Goal: Task Accomplishment & Management: Complete application form

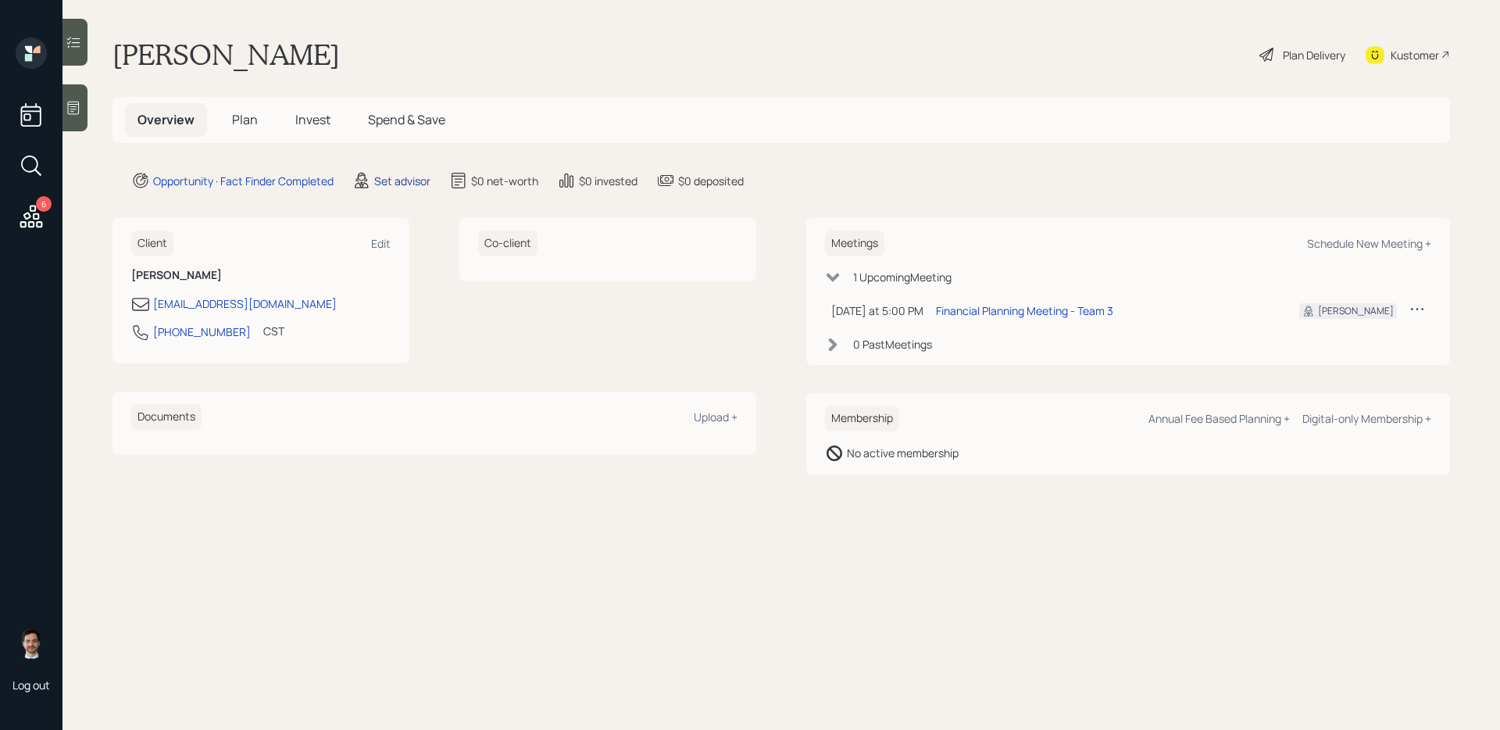
click at [400, 178] on div "Set advisor" at bounding box center [402, 181] width 56 height 16
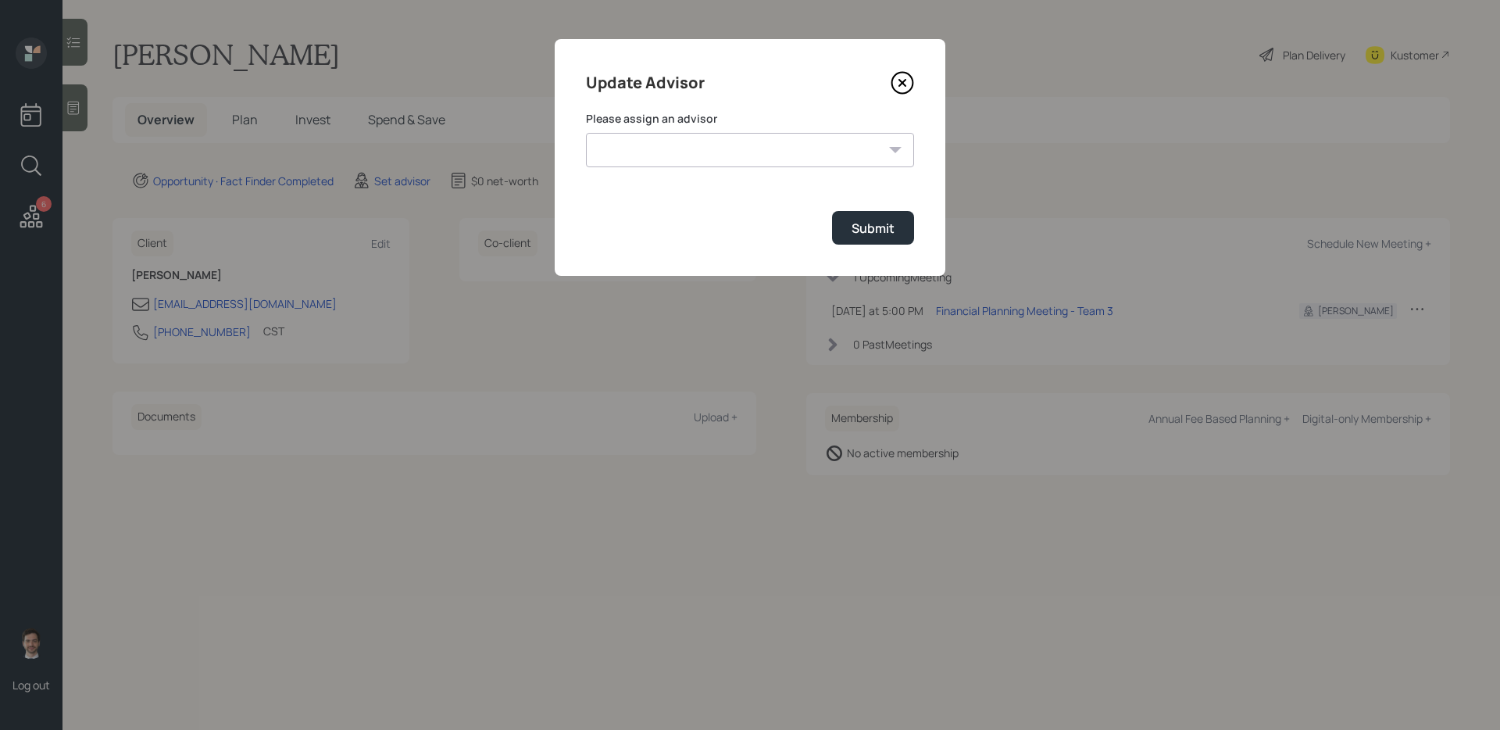
click at [679, 136] on select "[PERSON_NAME] [PERSON_NAME] End [PERSON_NAME] [PERSON_NAME] [PERSON_NAME] [PERS…" at bounding box center [750, 150] width 328 height 34
select select "ef6b64e1-8f62-4a74-b865-a7df4b35b836"
click at [586, 133] on select "[PERSON_NAME] [PERSON_NAME] End [PERSON_NAME] [PERSON_NAME] [PERSON_NAME] [PERS…" at bounding box center [750, 150] width 328 height 34
click at [923, 255] on div "Update Advisor Please assign an advisor [PERSON_NAME] [PERSON_NAME] End [PERSON…" at bounding box center [750, 157] width 391 height 237
click at [898, 234] on button "Submit" at bounding box center [873, 228] width 82 height 34
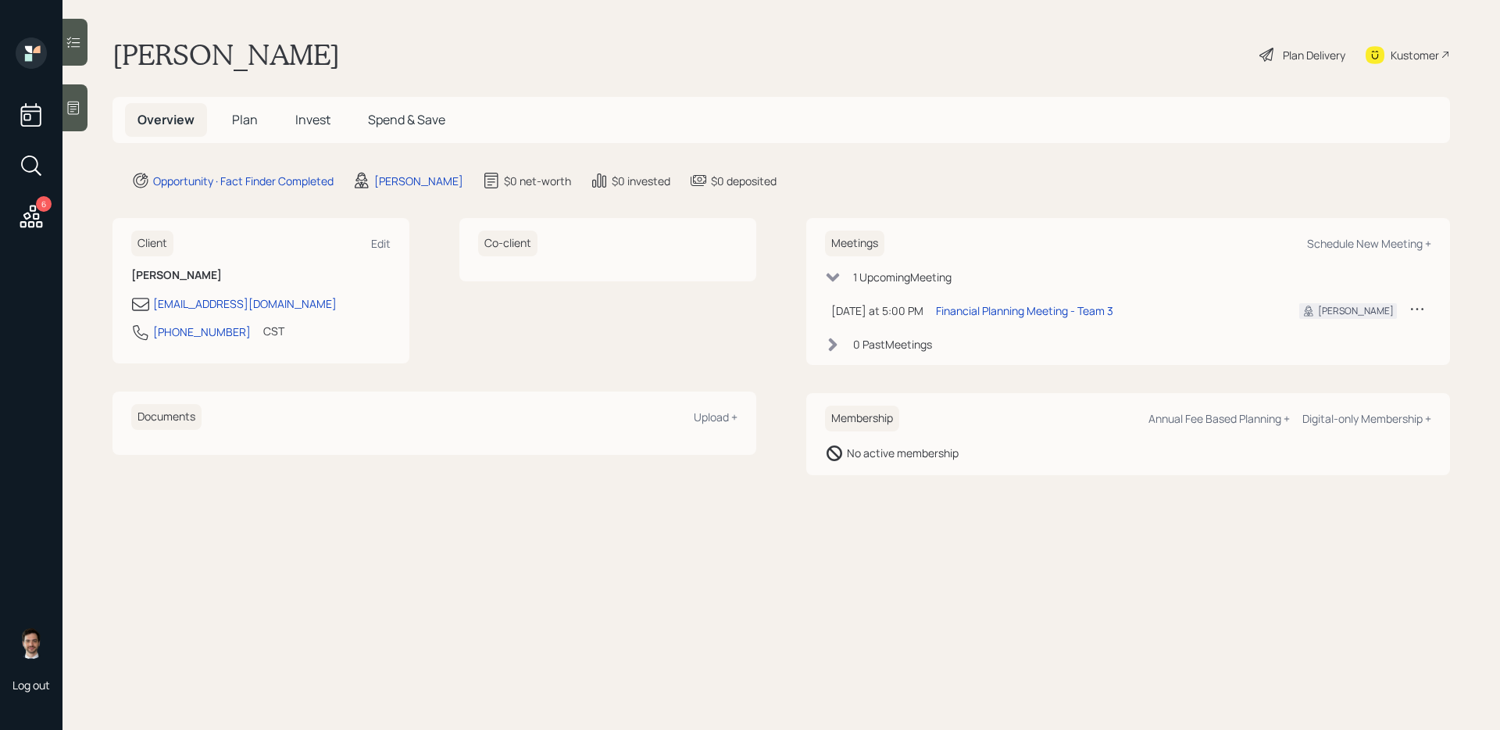
click at [241, 118] on span "Plan" at bounding box center [245, 119] width 26 height 17
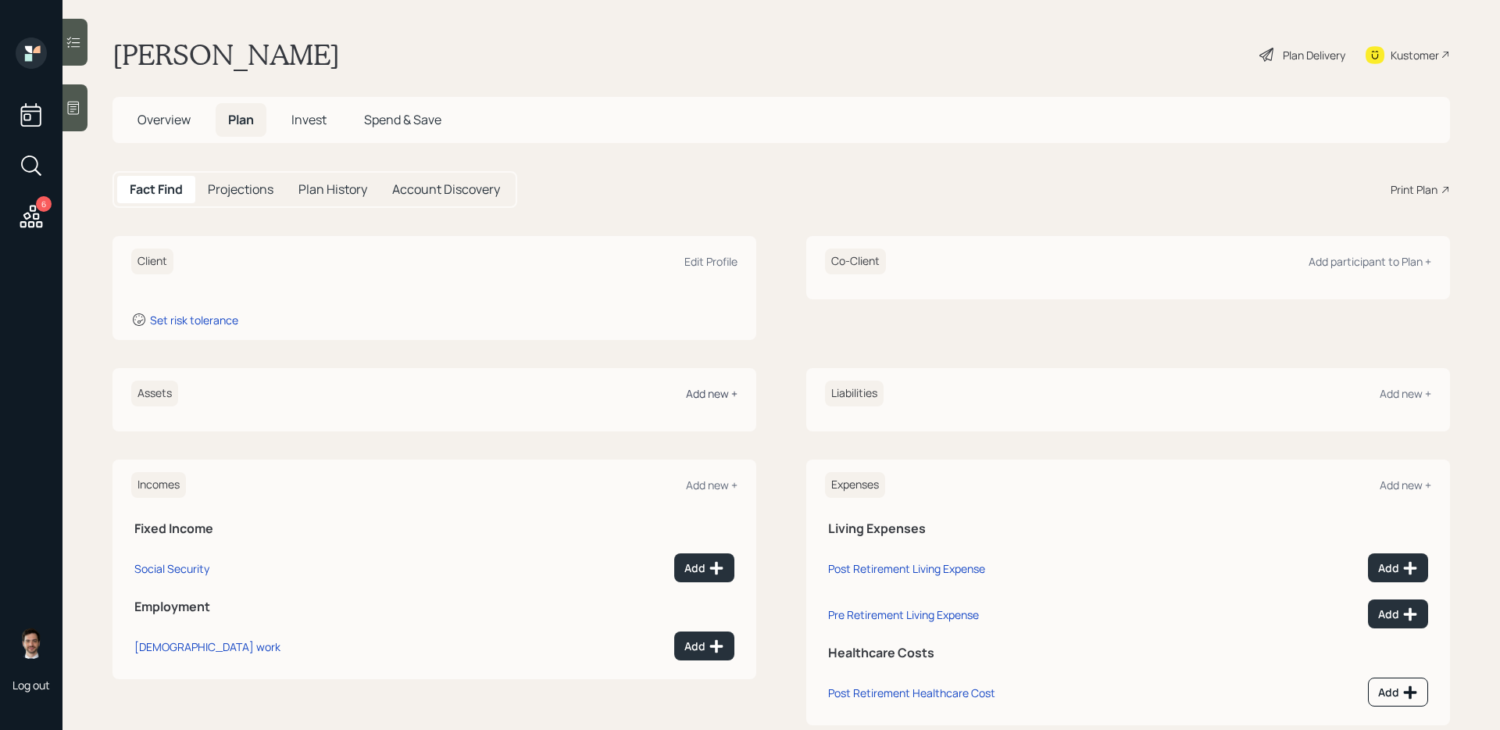
click at [702, 398] on div "Add new +" at bounding box center [712, 393] width 52 height 15
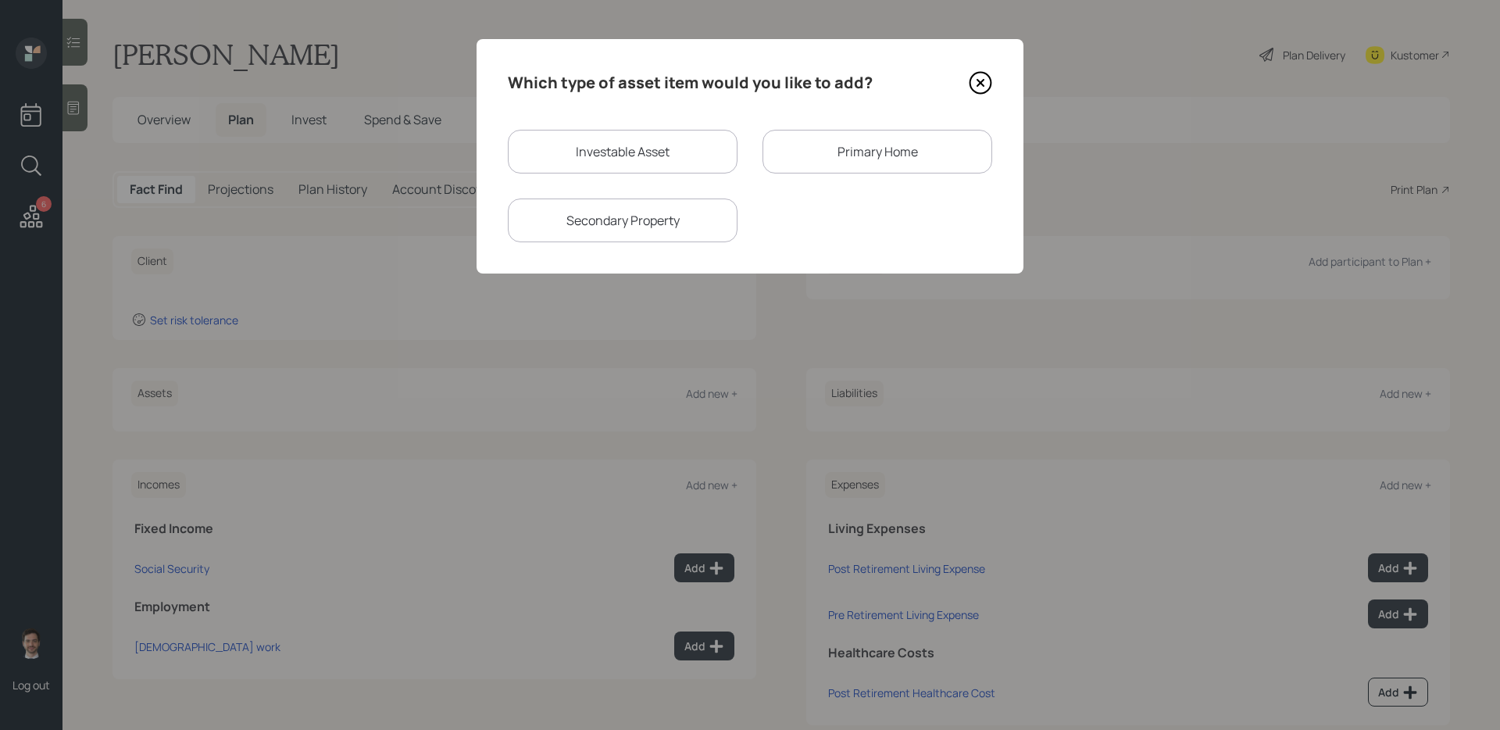
click at [676, 151] on div "Investable Asset" at bounding box center [623, 152] width 230 height 44
select select "taxable"
select select "balanced"
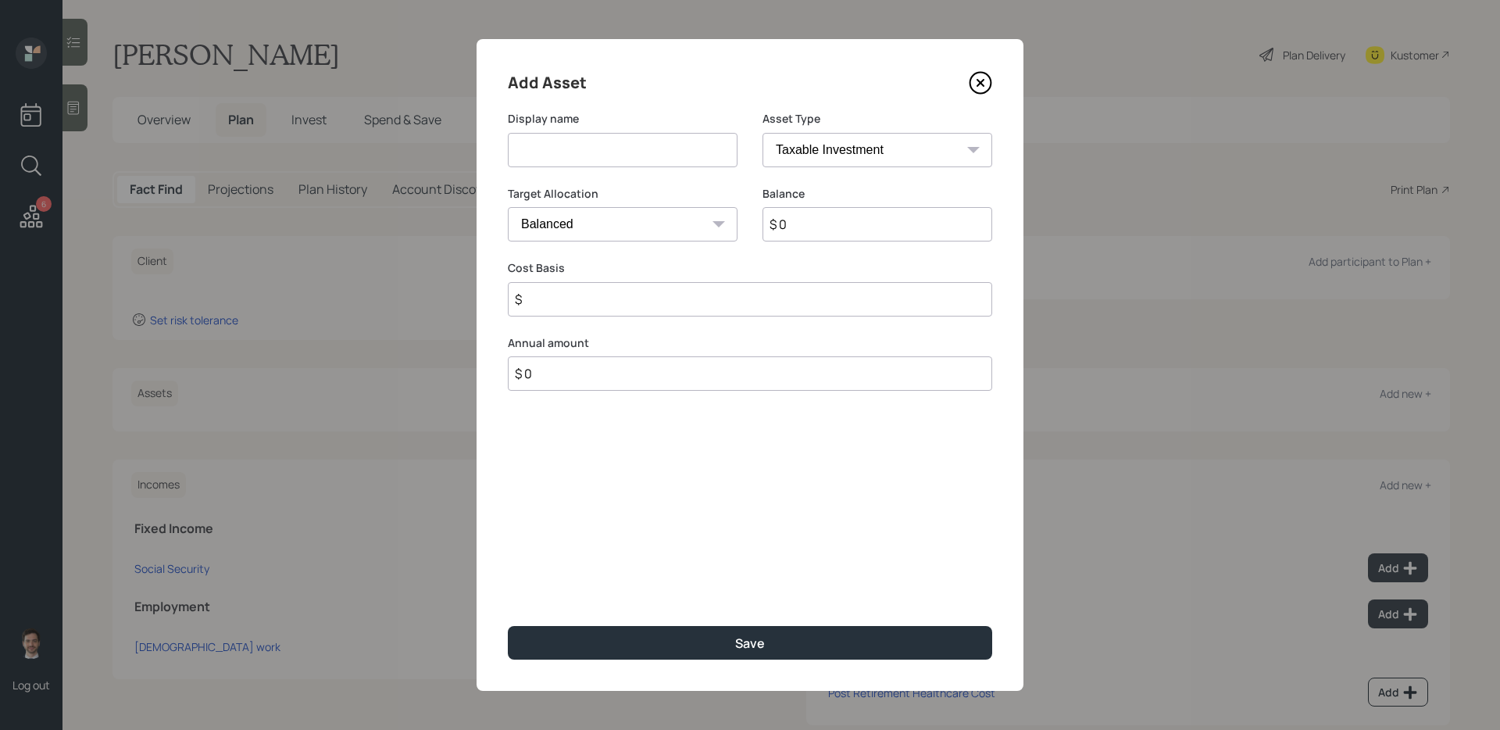
click at [672, 151] on input at bounding box center [623, 150] width 230 height 34
type input "Current 401k"
select select "company_sponsored"
type input "$ 213,000"
type input "6"
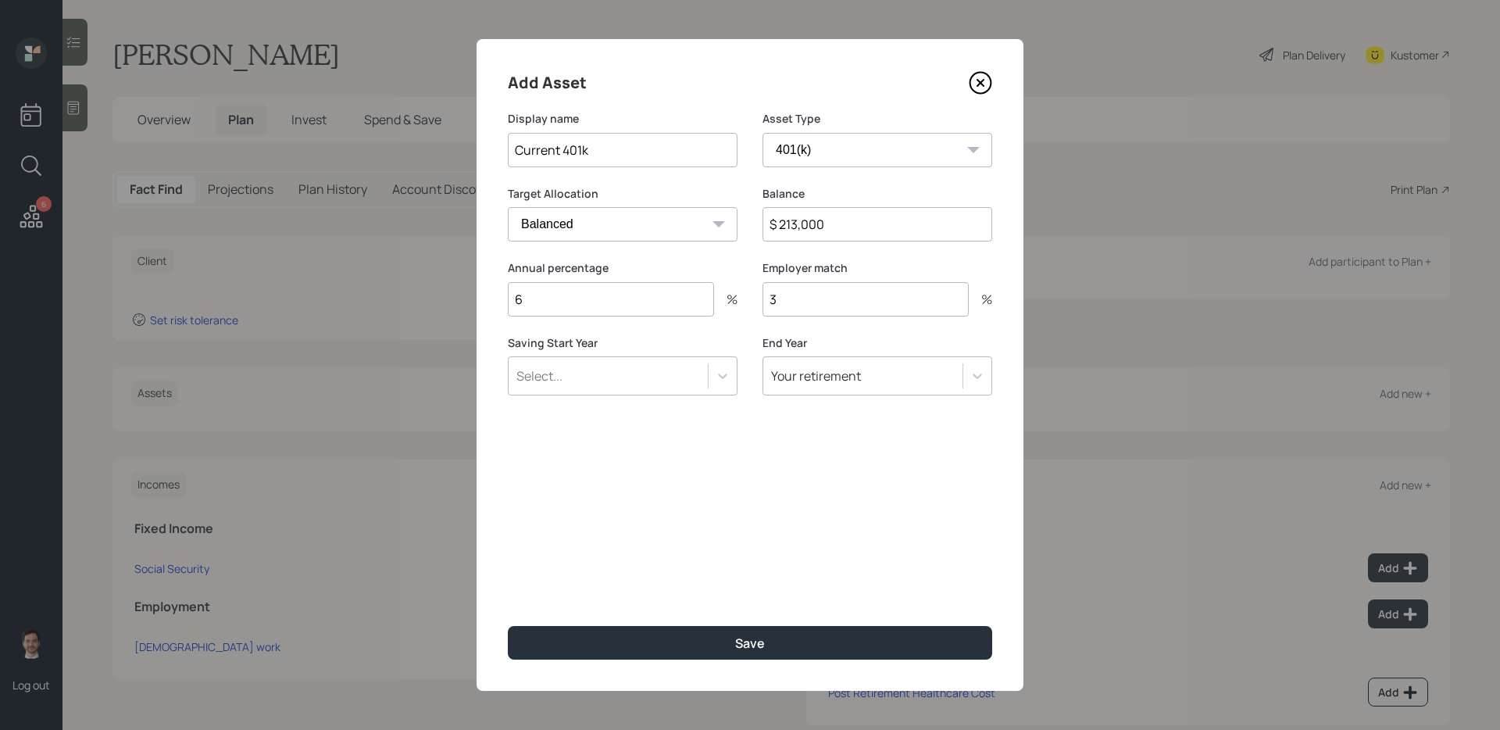
type input "3"
type input "a"
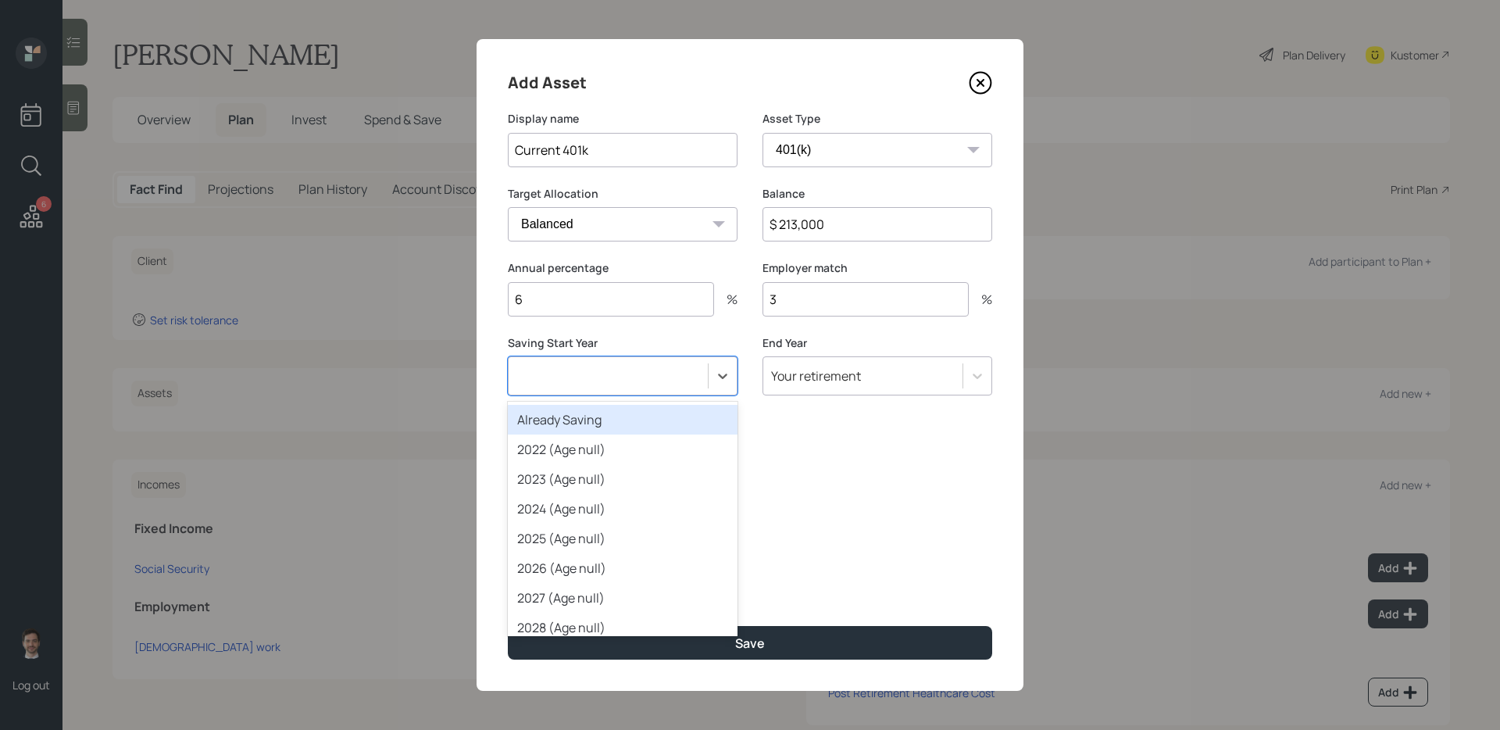
click at [508, 626] on button "Save" at bounding box center [750, 643] width 484 height 34
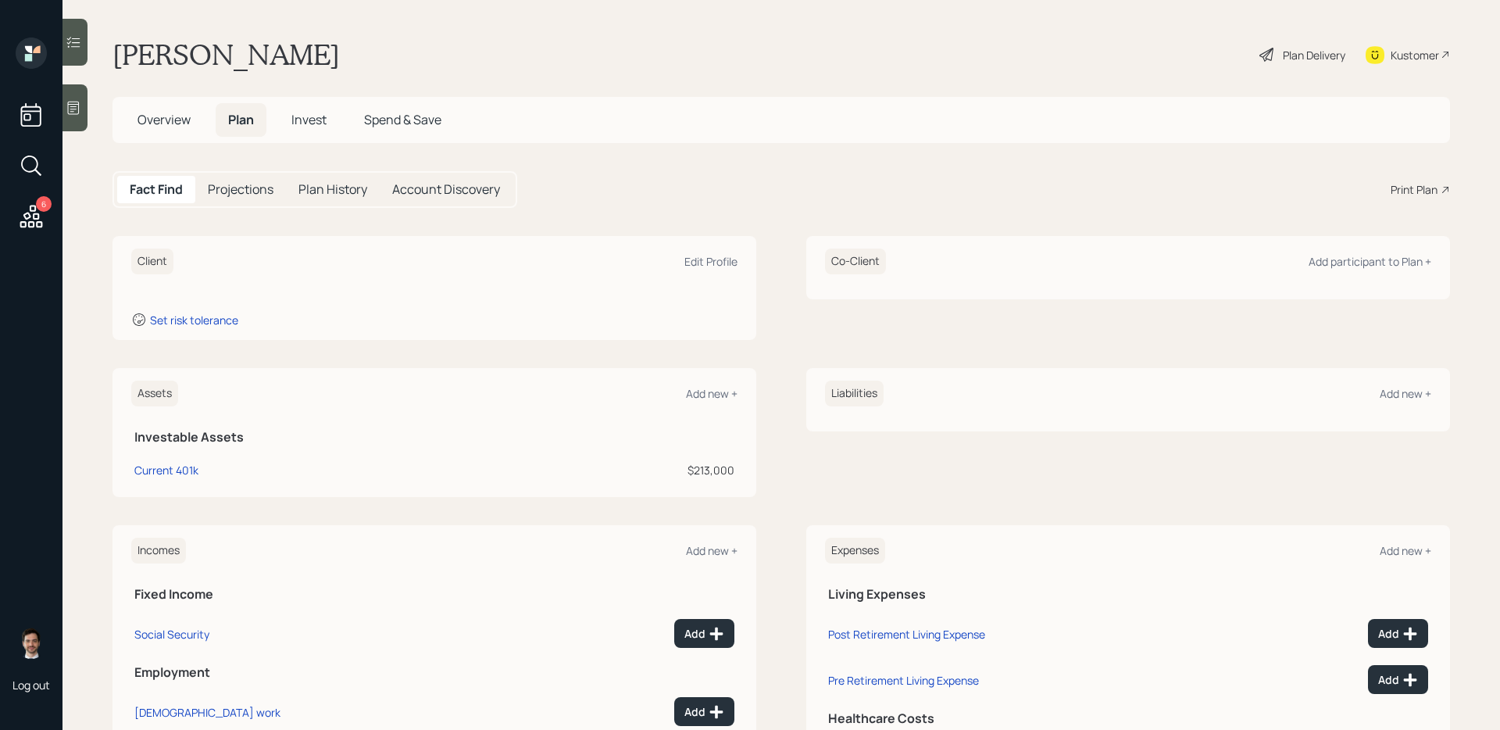
click at [695, 401] on div "Assets Add new +" at bounding box center [434, 394] width 606 height 26
click at [701, 393] on div "Add new +" at bounding box center [712, 393] width 52 height 15
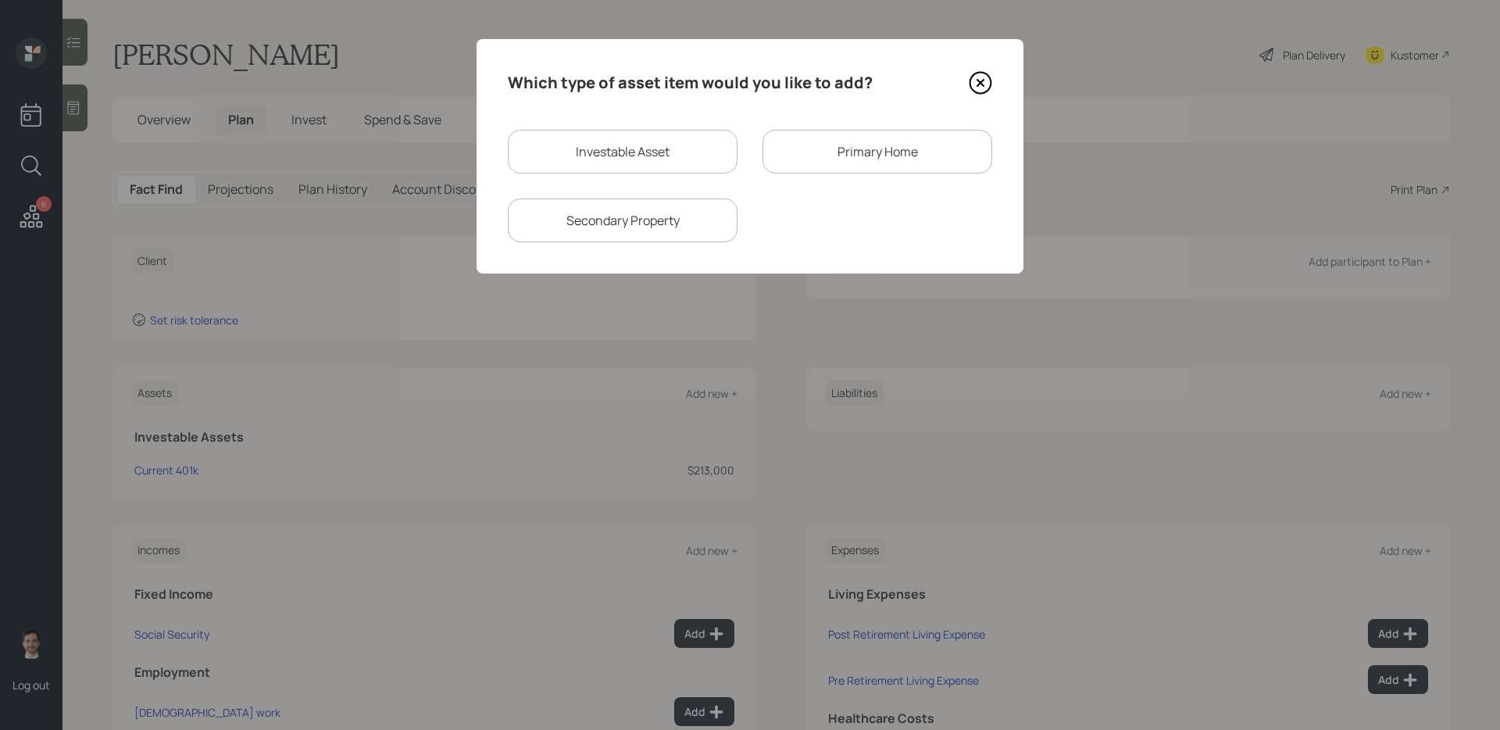
click at [663, 166] on div "Investable Asset" at bounding box center [623, 152] width 230 height 44
select select "taxable"
select select "balanced"
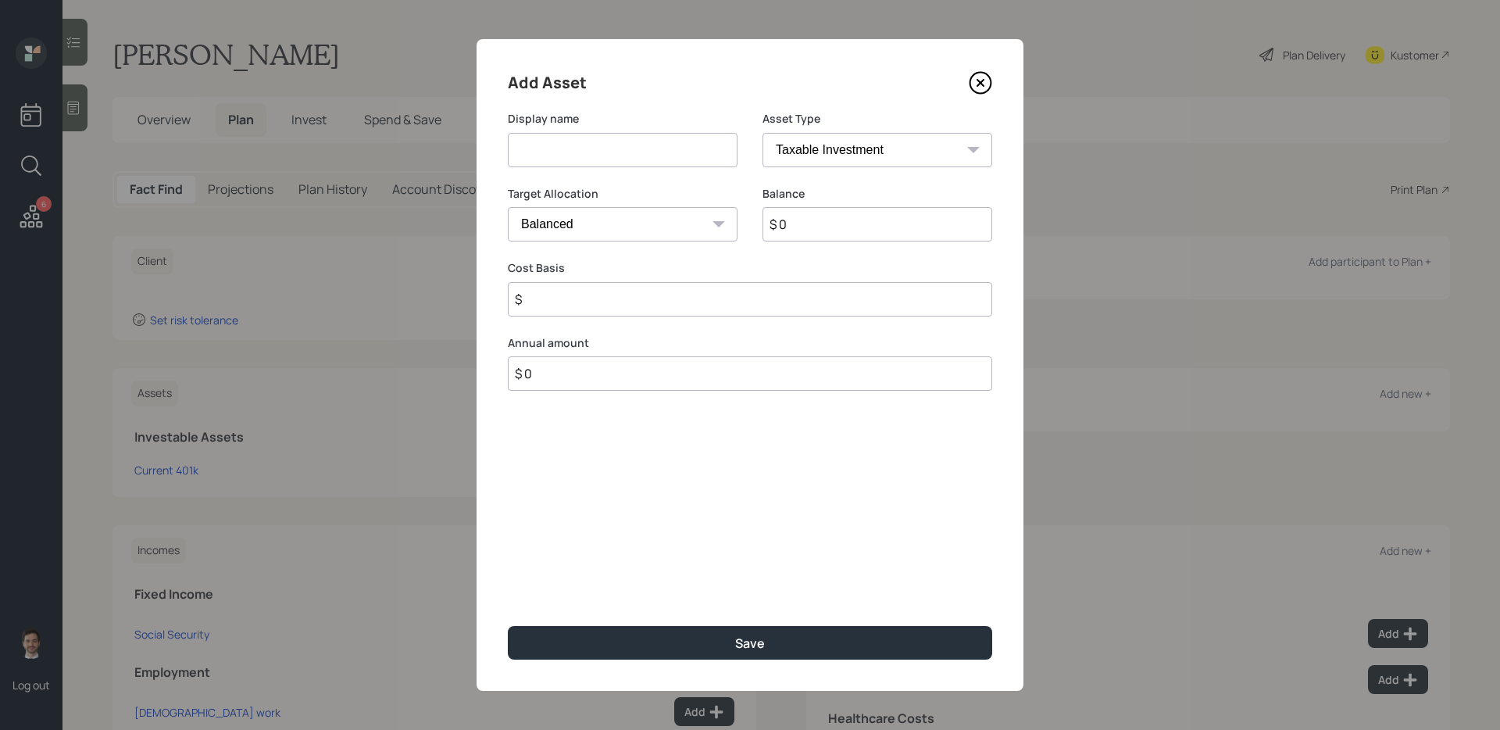
click at [652, 159] on input at bounding box center [623, 150] width 230 height 34
type input "IRA"
select select "ira"
type input "$"
type input "$ 9,500"
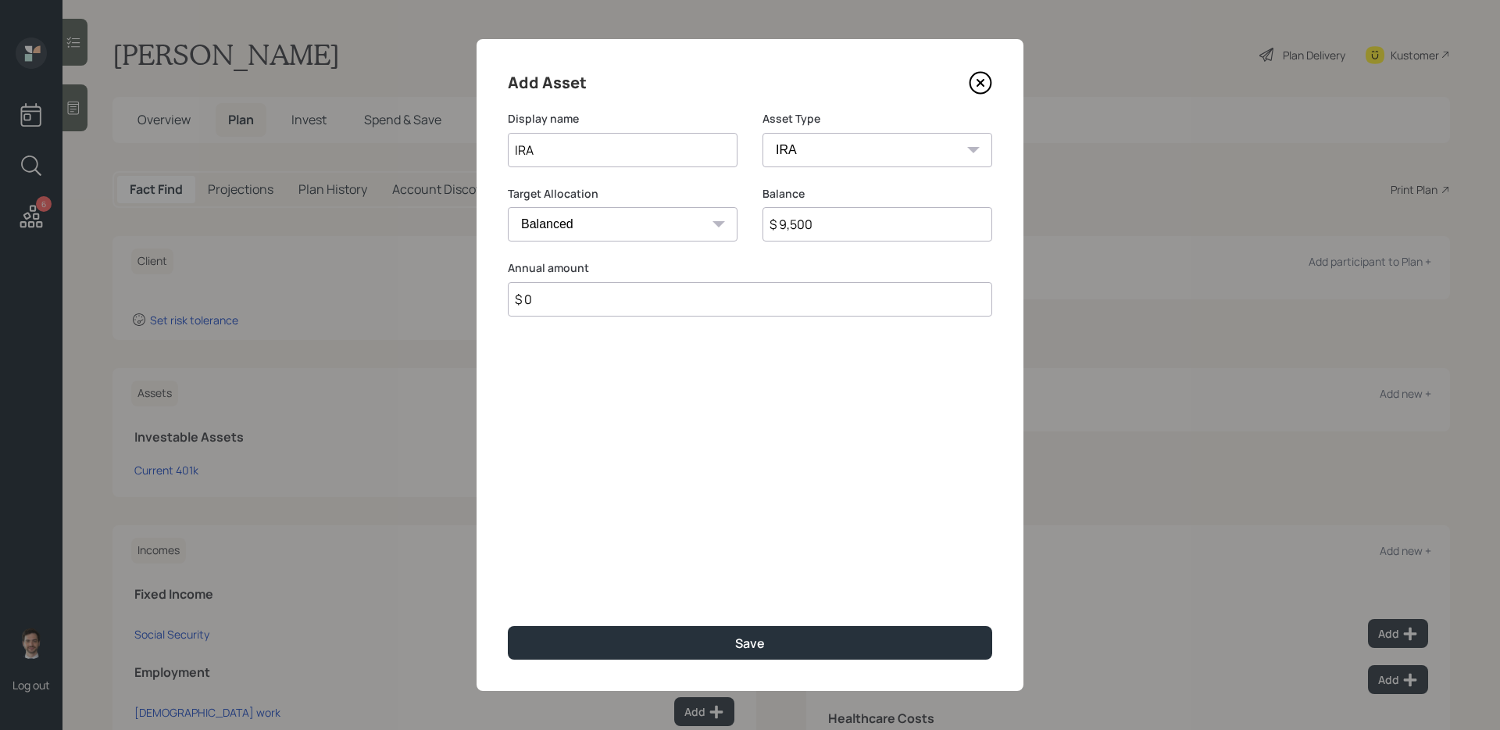
type input "$ 0"
click at [508, 626] on button "Save" at bounding box center [750, 643] width 484 height 34
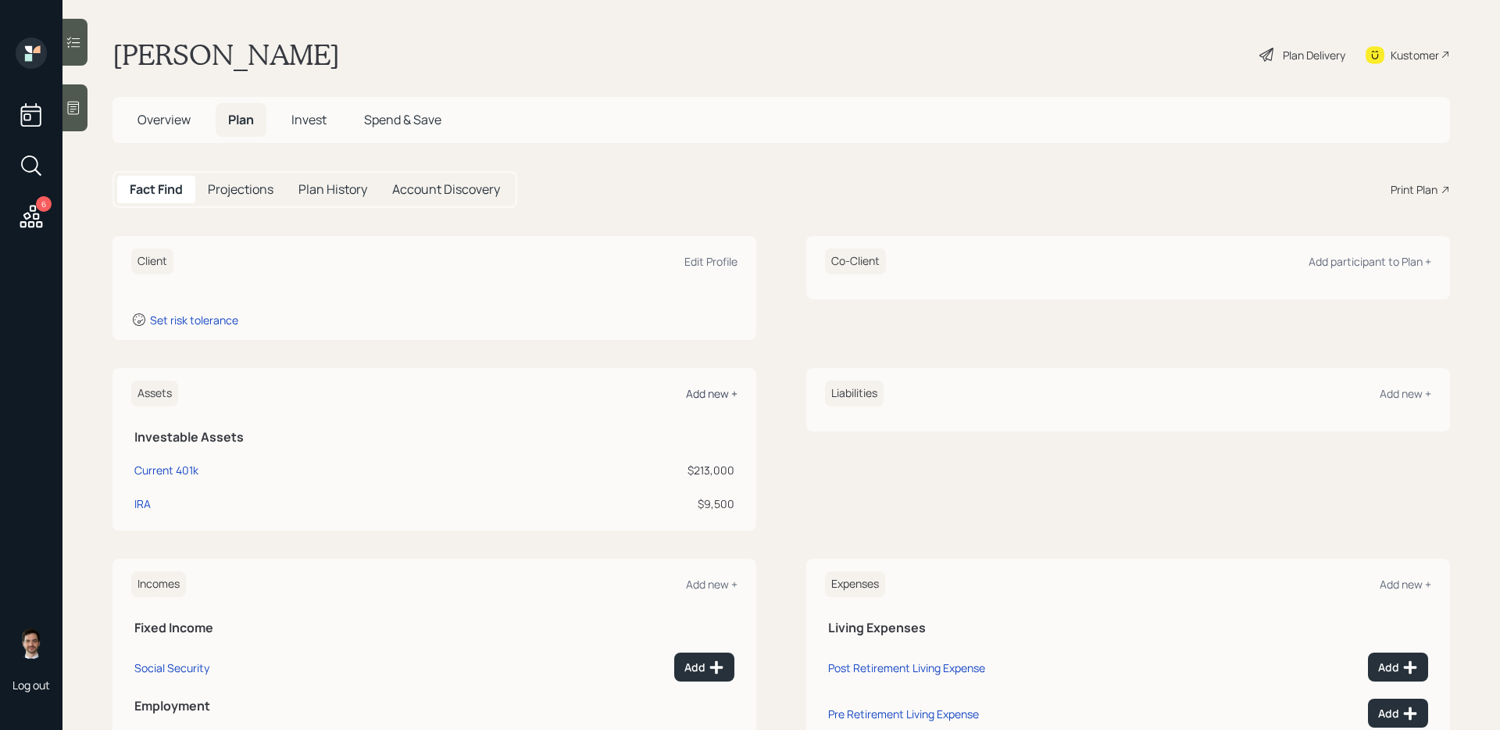
click at [716, 395] on div "Add new +" at bounding box center [712, 393] width 52 height 15
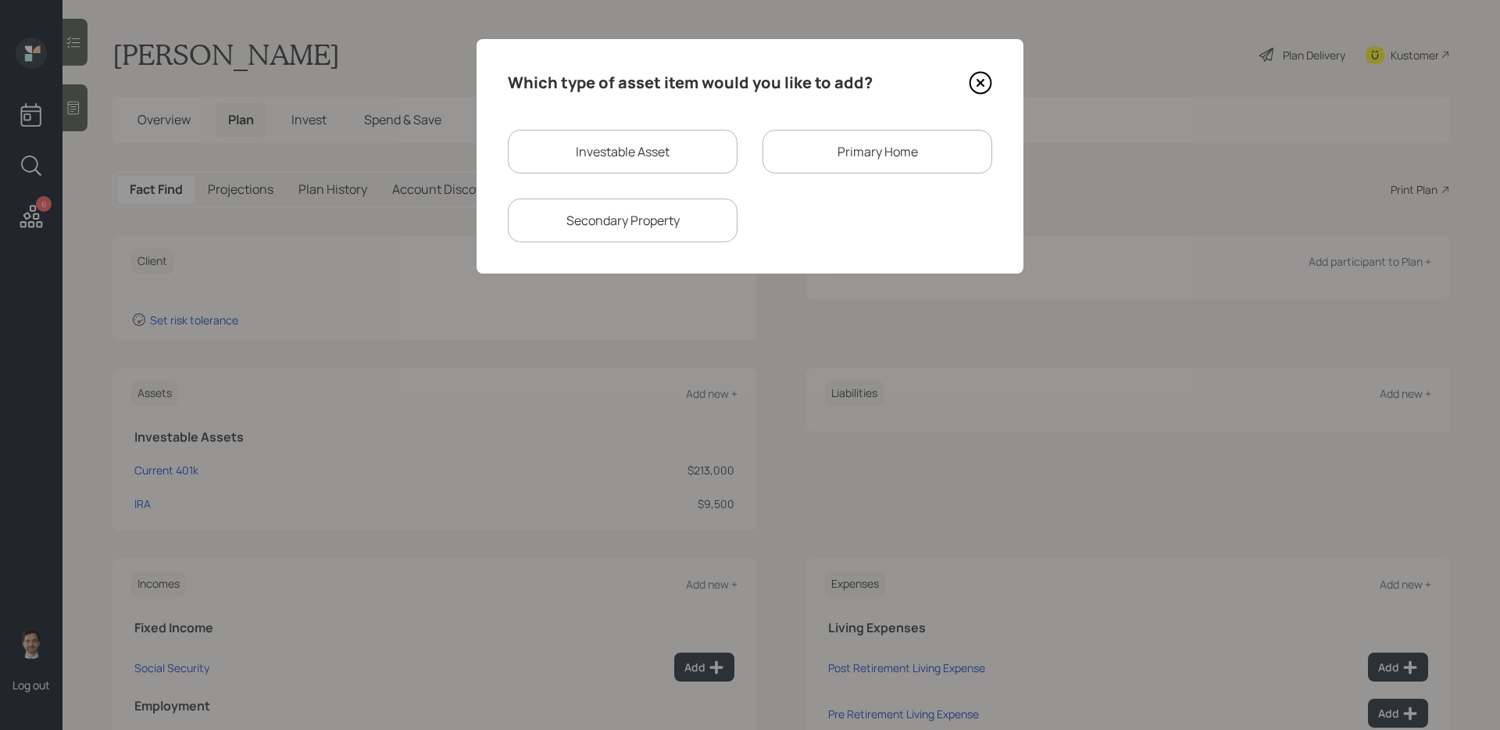
click at [702, 159] on div "Investable Asset" at bounding box center [623, 152] width 230 height 44
select select "taxable"
select select "balanced"
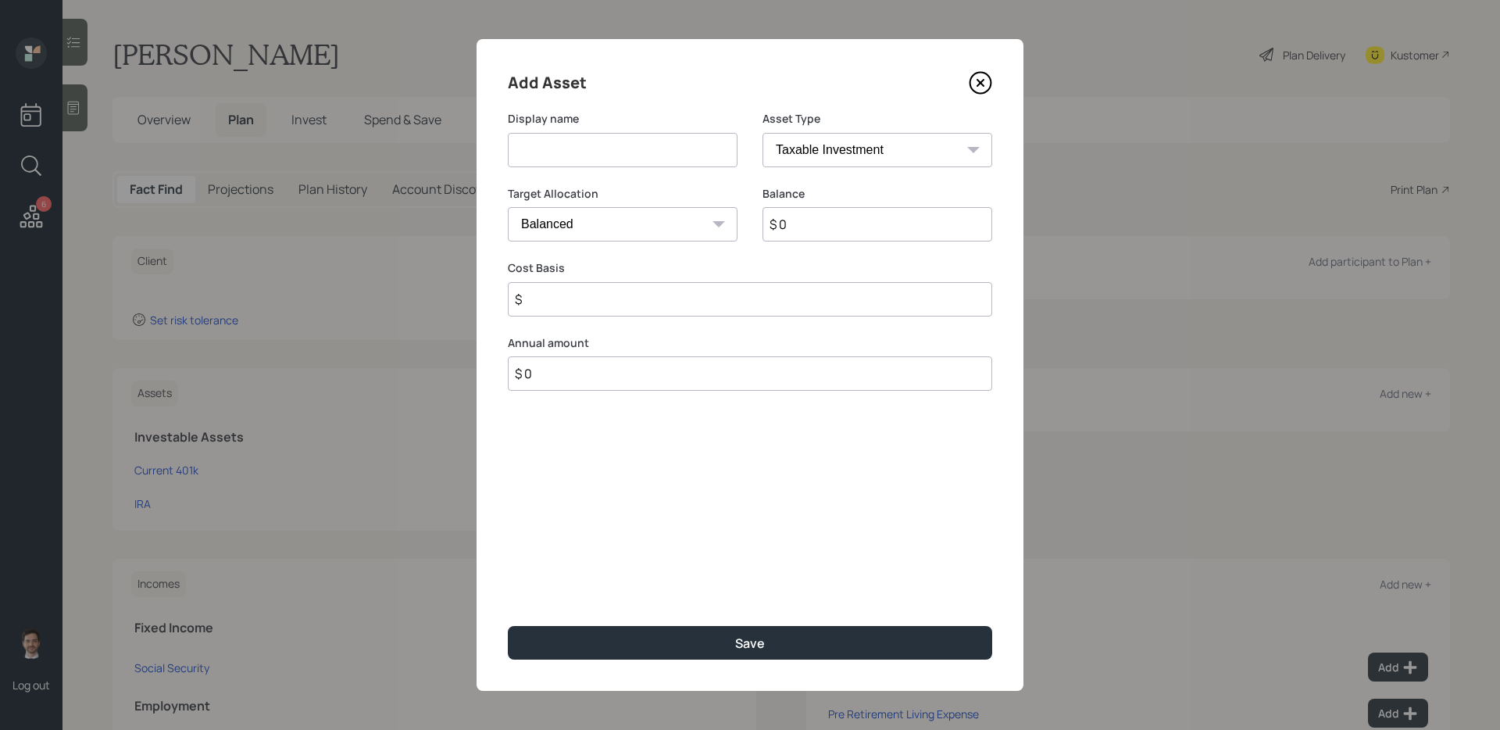
click at [691, 159] on input at bounding box center [623, 150] width 230 height 34
type input "Pension"
select select "ira"
type input "$"
type input "$ 55,000"
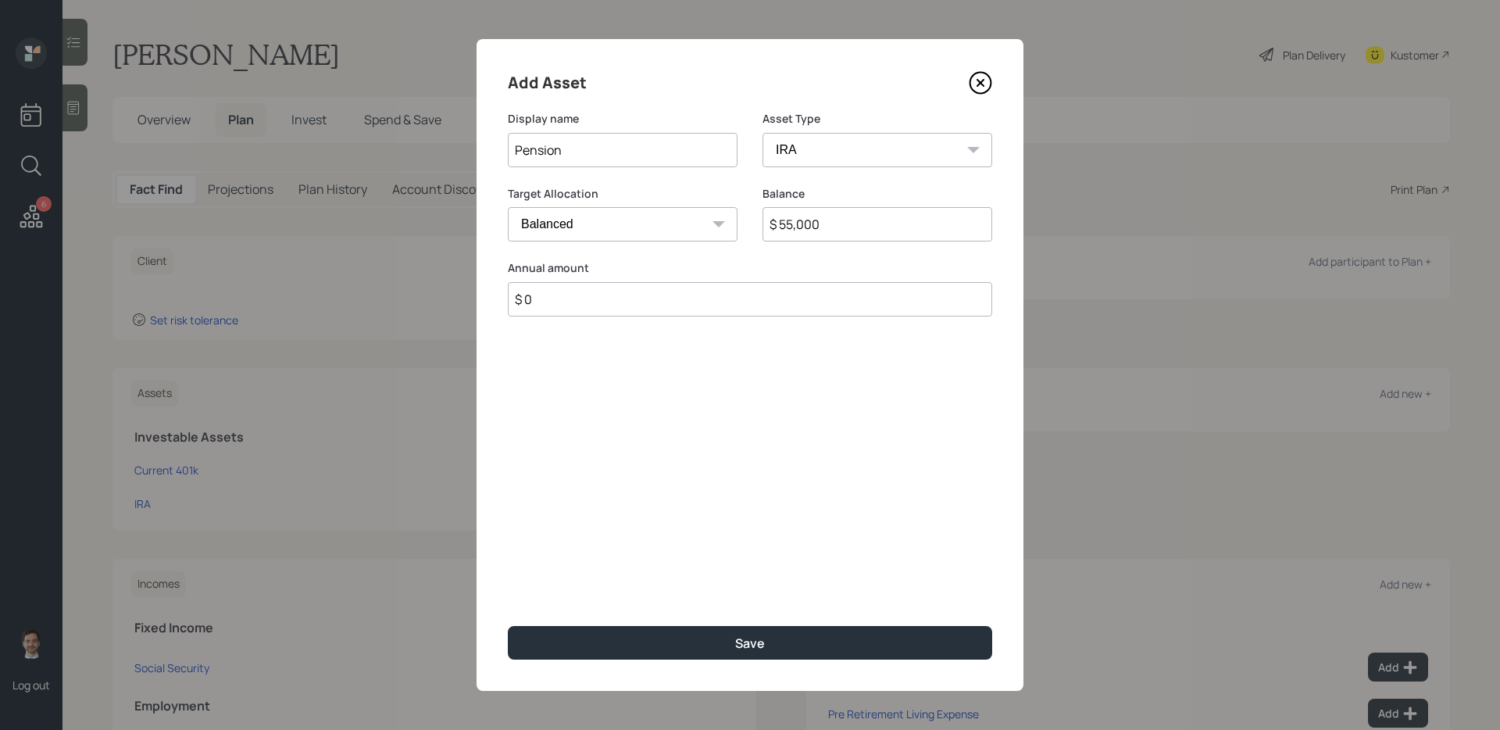
type input "$ 0"
click at [508, 626] on button "Save" at bounding box center [750, 643] width 484 height 34
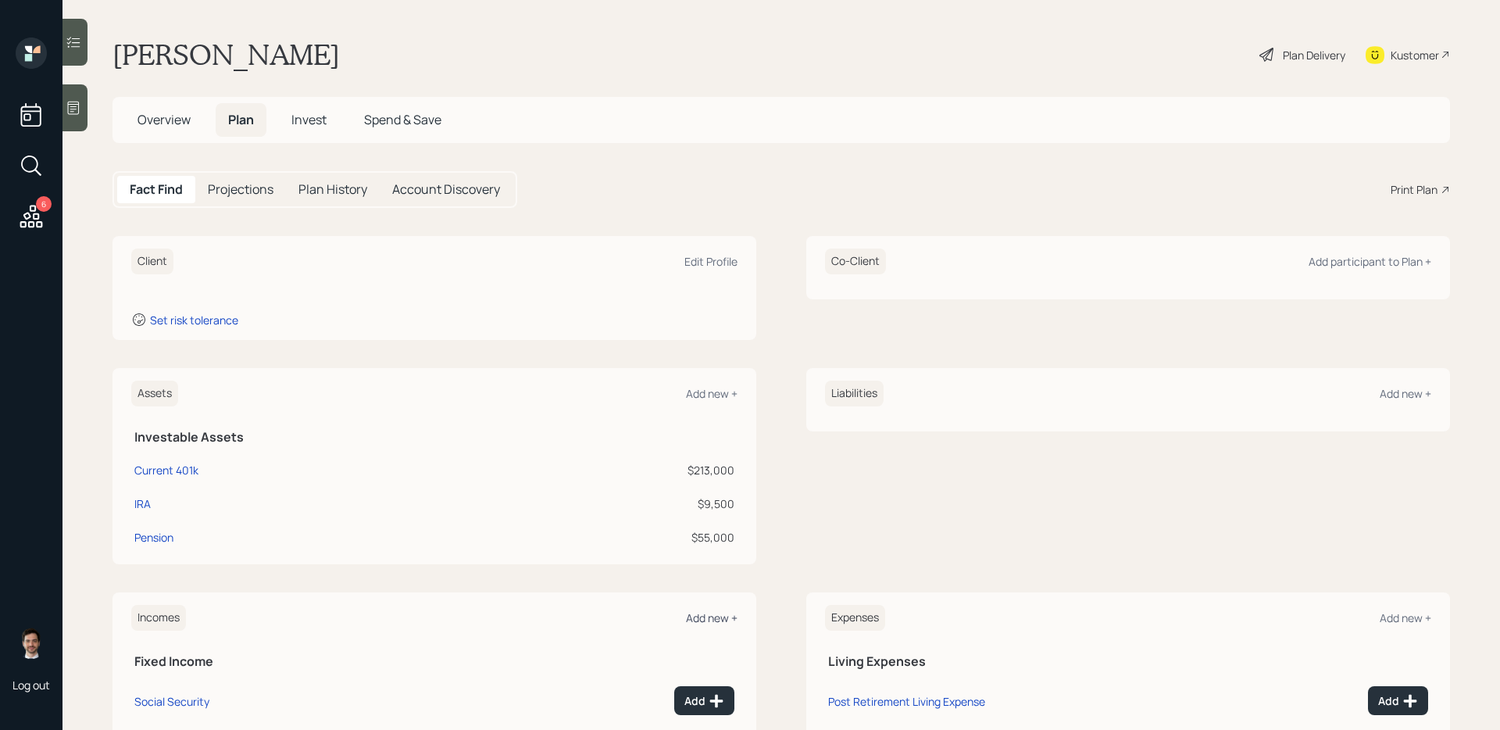
click at [709, 620] on div "Add new +" at bounding box center [712, 617] width 52 height 15
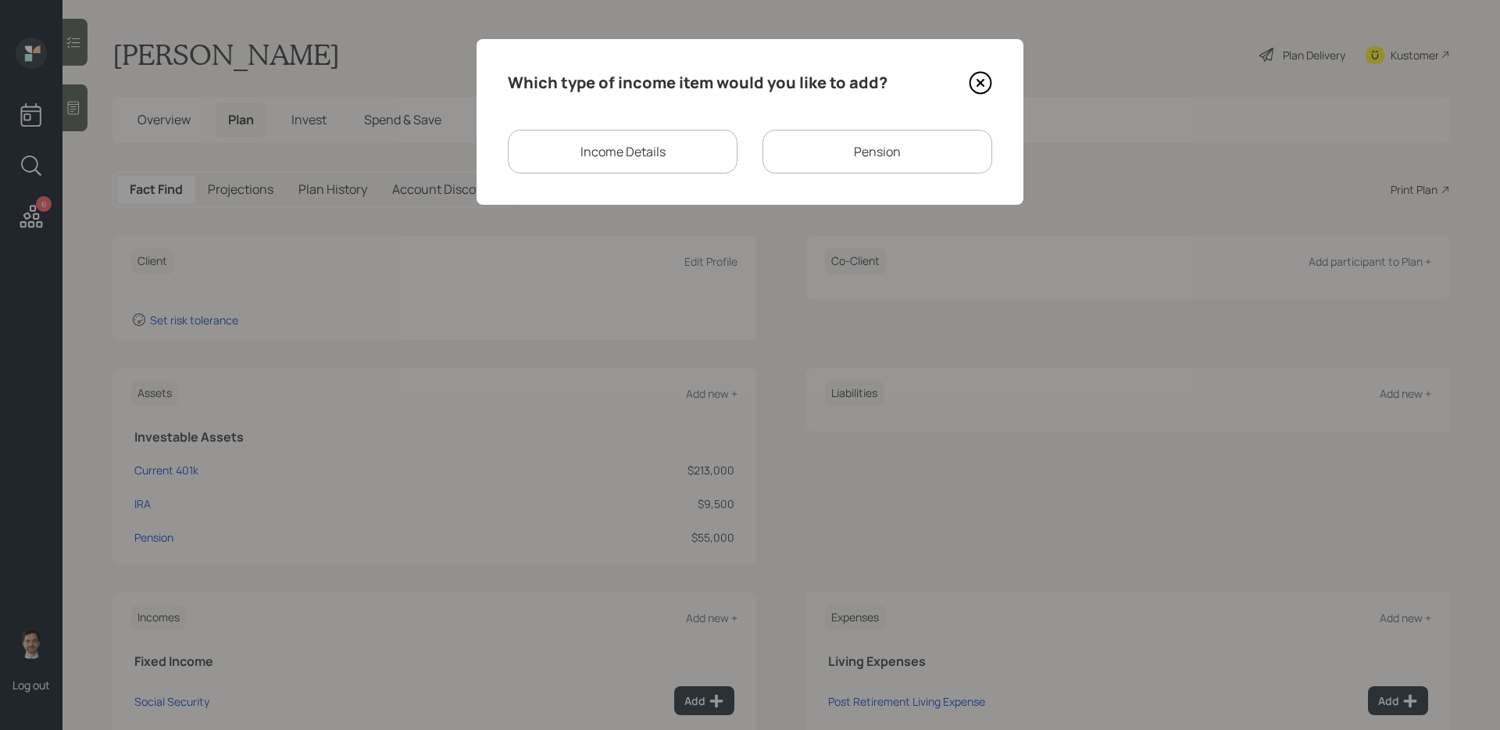
click at [975, 87] on icon at bounding box center [980, 82] width 23 height 23
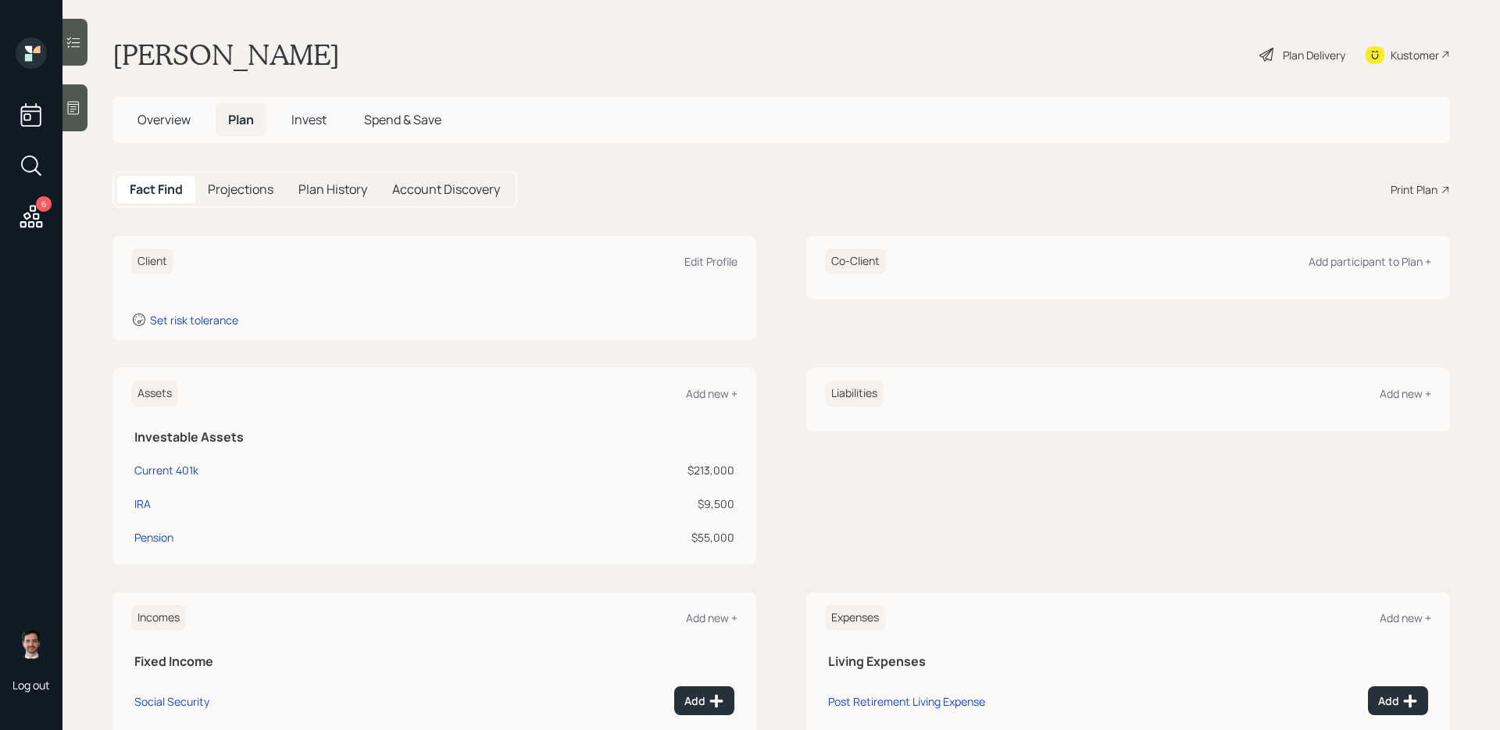
scroll to position [166, 0]
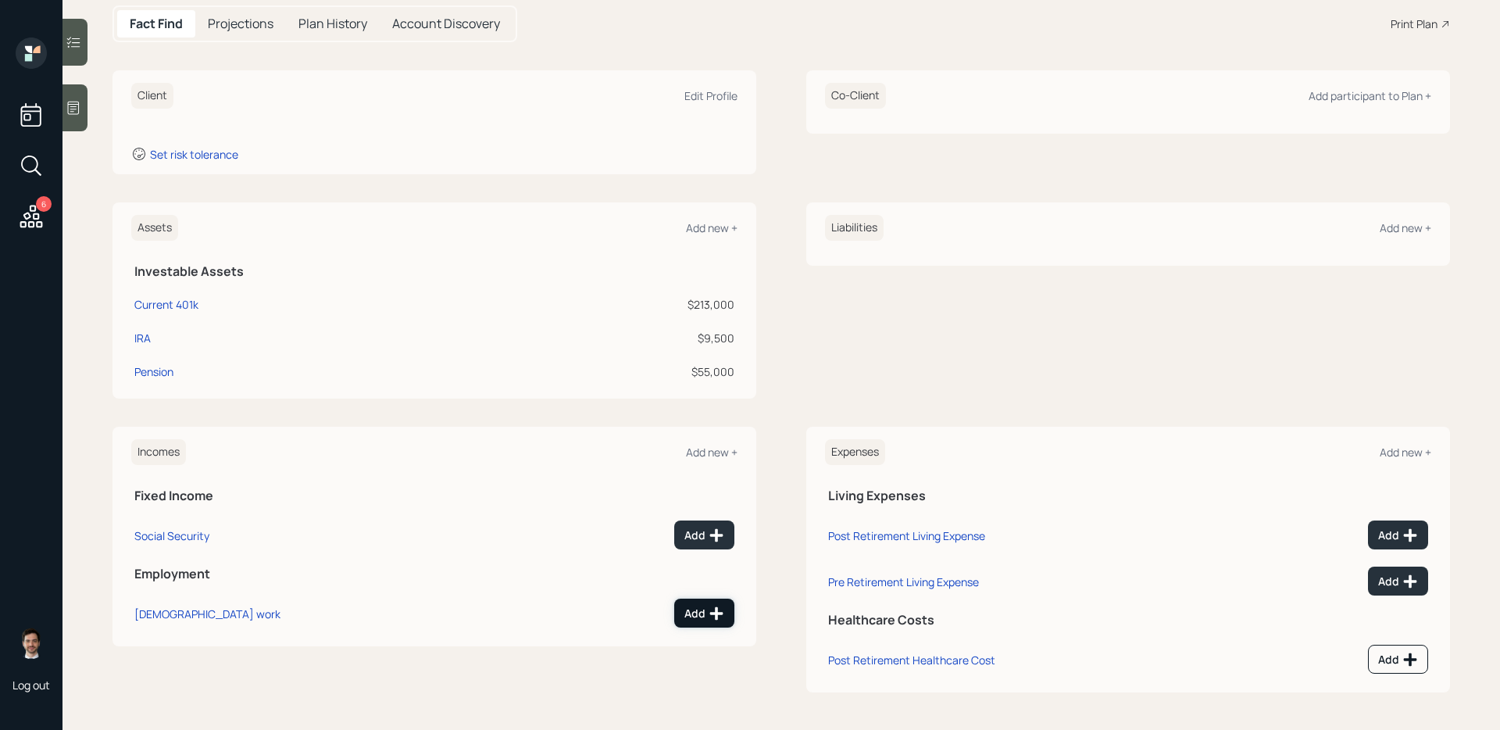
click at [706, 609] on div "Add" at bounding box center [704, 614] width 40 height 16
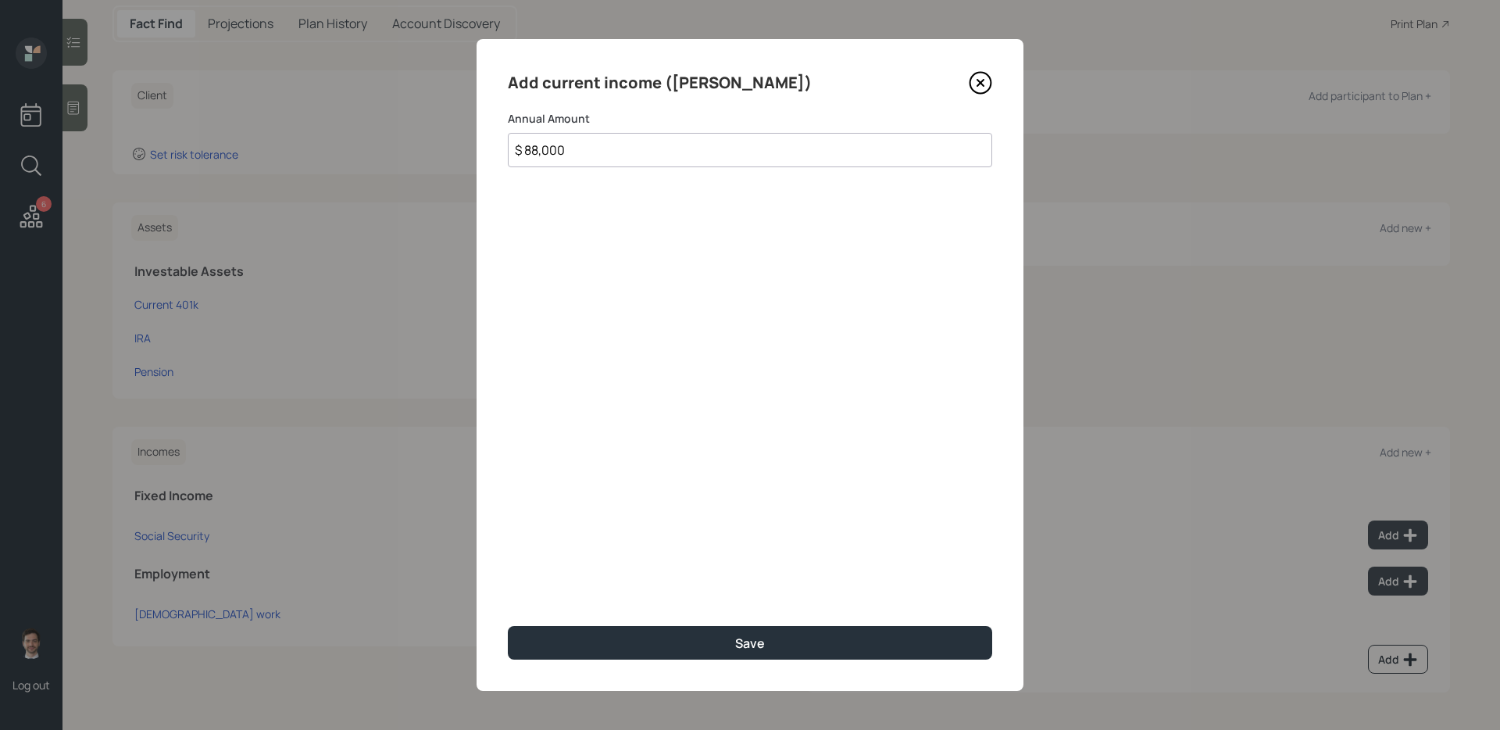
type input "$ 88,000"
click at [508, 626] on button "Save" at bounding box center [750, 643] width 484 height 34
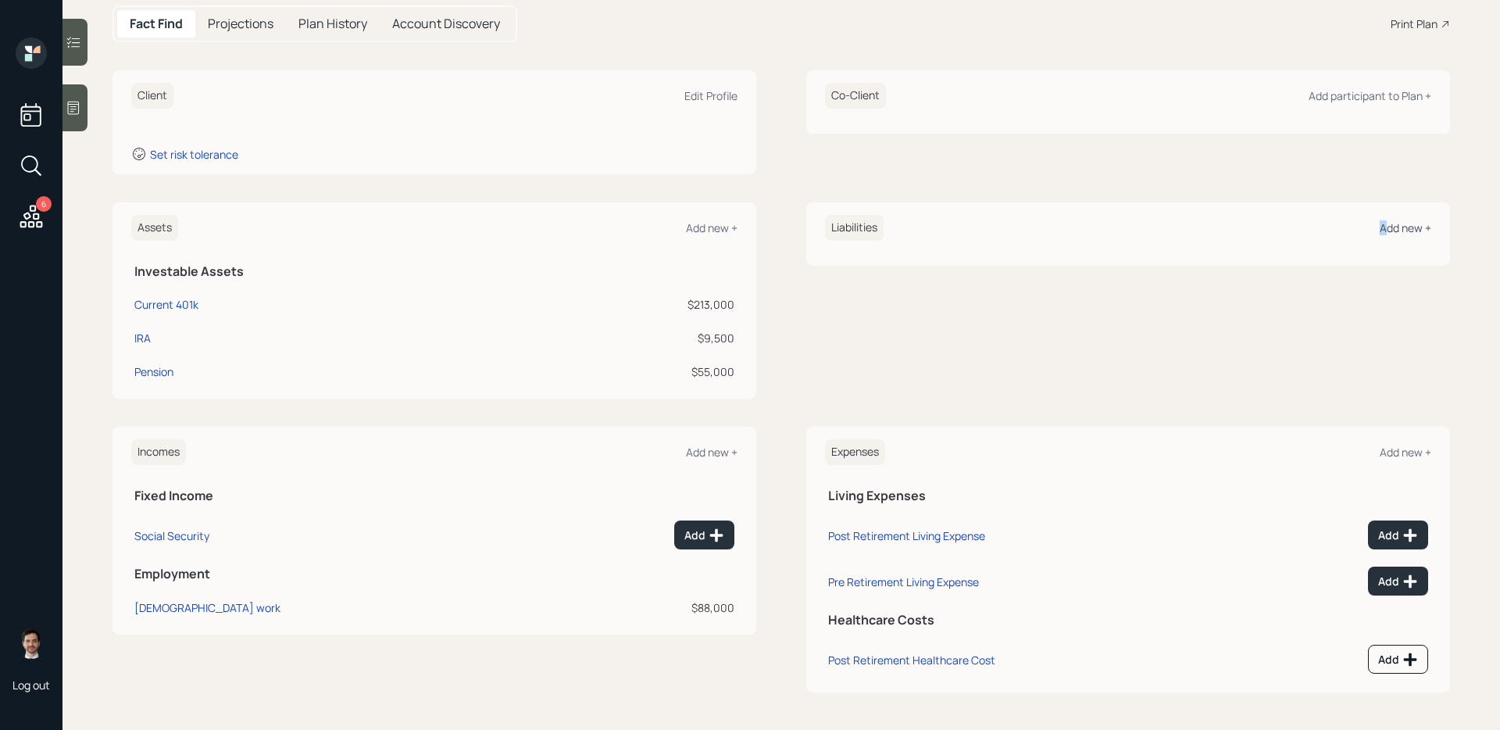
click at [1383, 230] on div "Add new +" at bounding box center [1406, 227] width 52 height 15
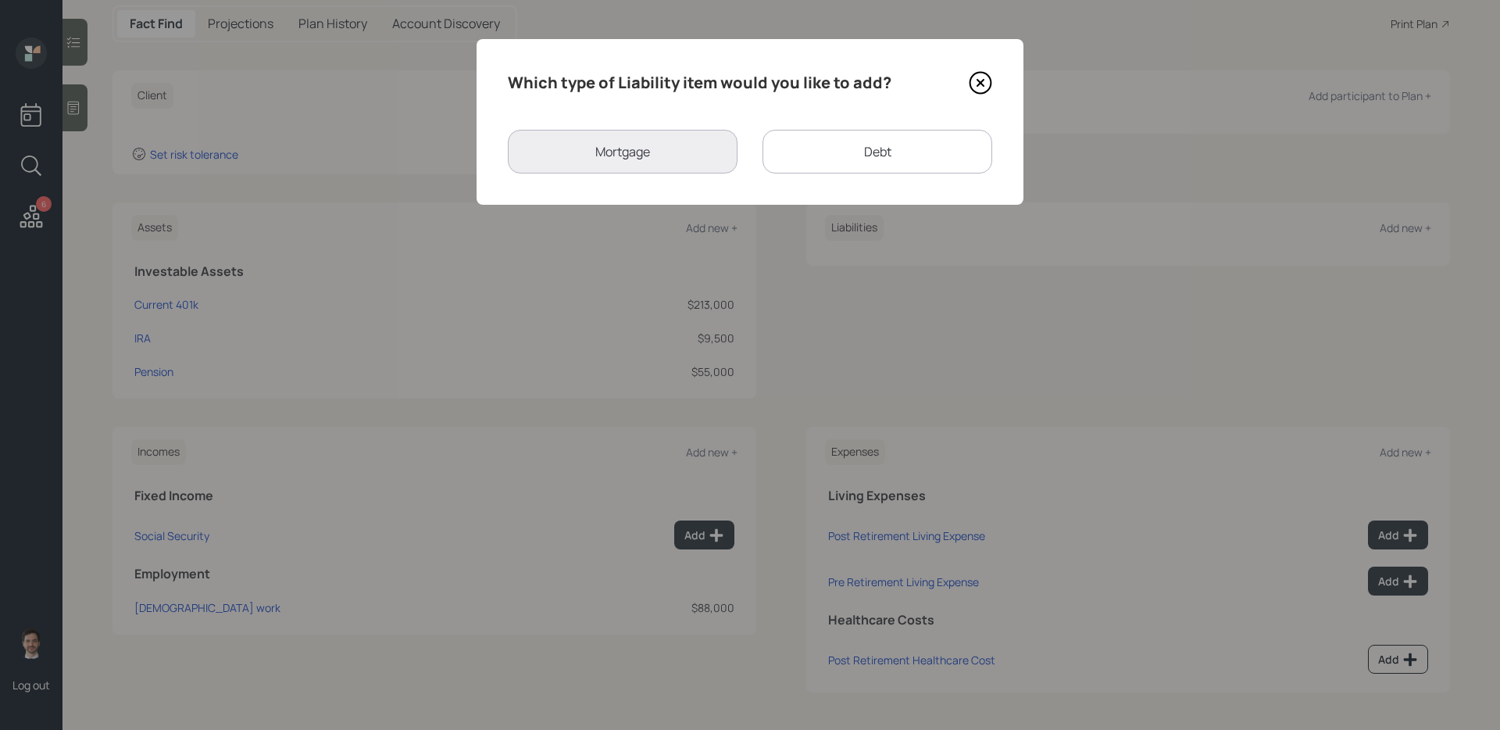
click at [818, 145] on div "Debt" at bounding box center [878, 152] width 230 height 44
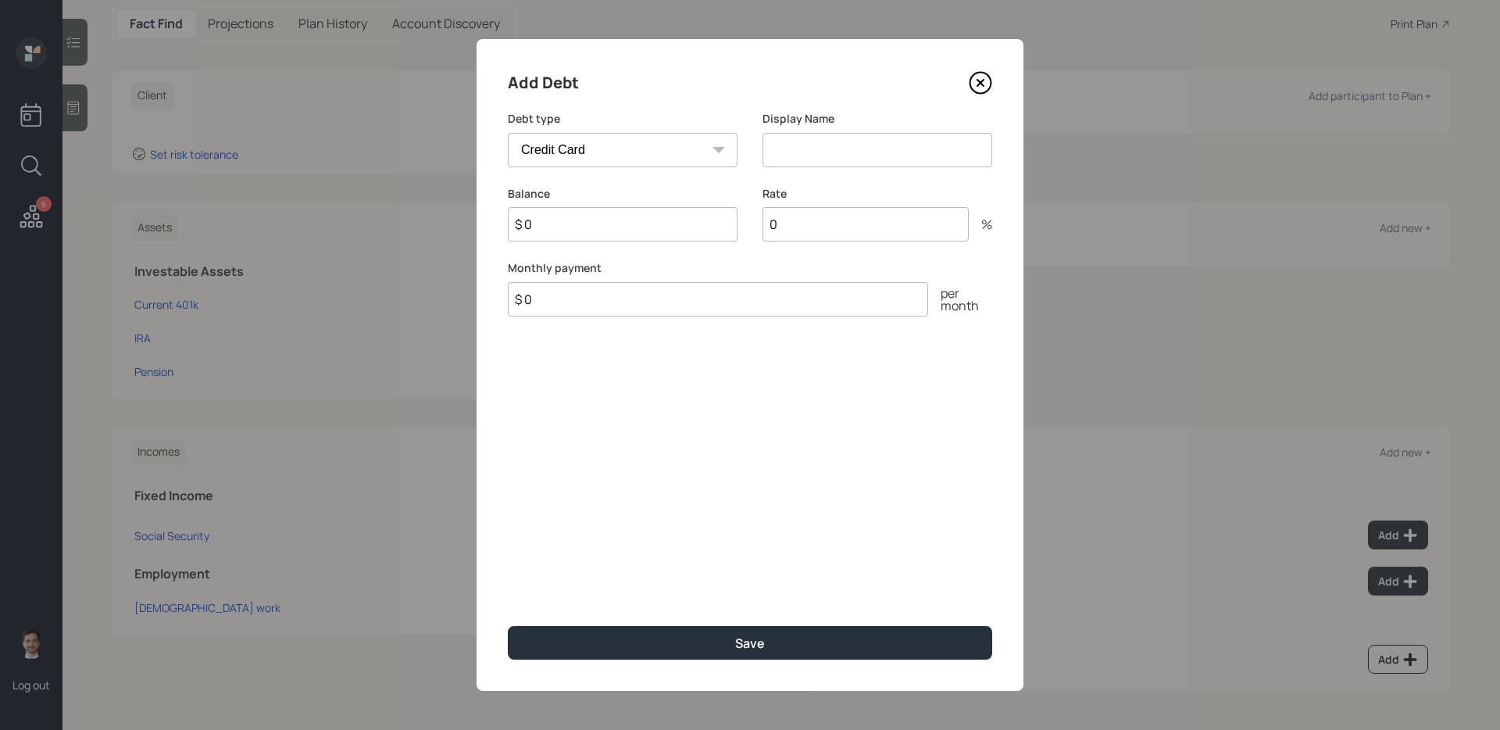
click at [691, 151] on select "Car Credit Card Medical Student Other" at bounding box center [623, 150] width 230 height 34
select select "car"
click at [508, 133] on select "Car Credit Card Medical Student Other" at bounding box center [623, 150] width 230 height 34
click at [849, 140] on input at bounding box center [878, 150] width 230 height 34
type input "Car Loan"
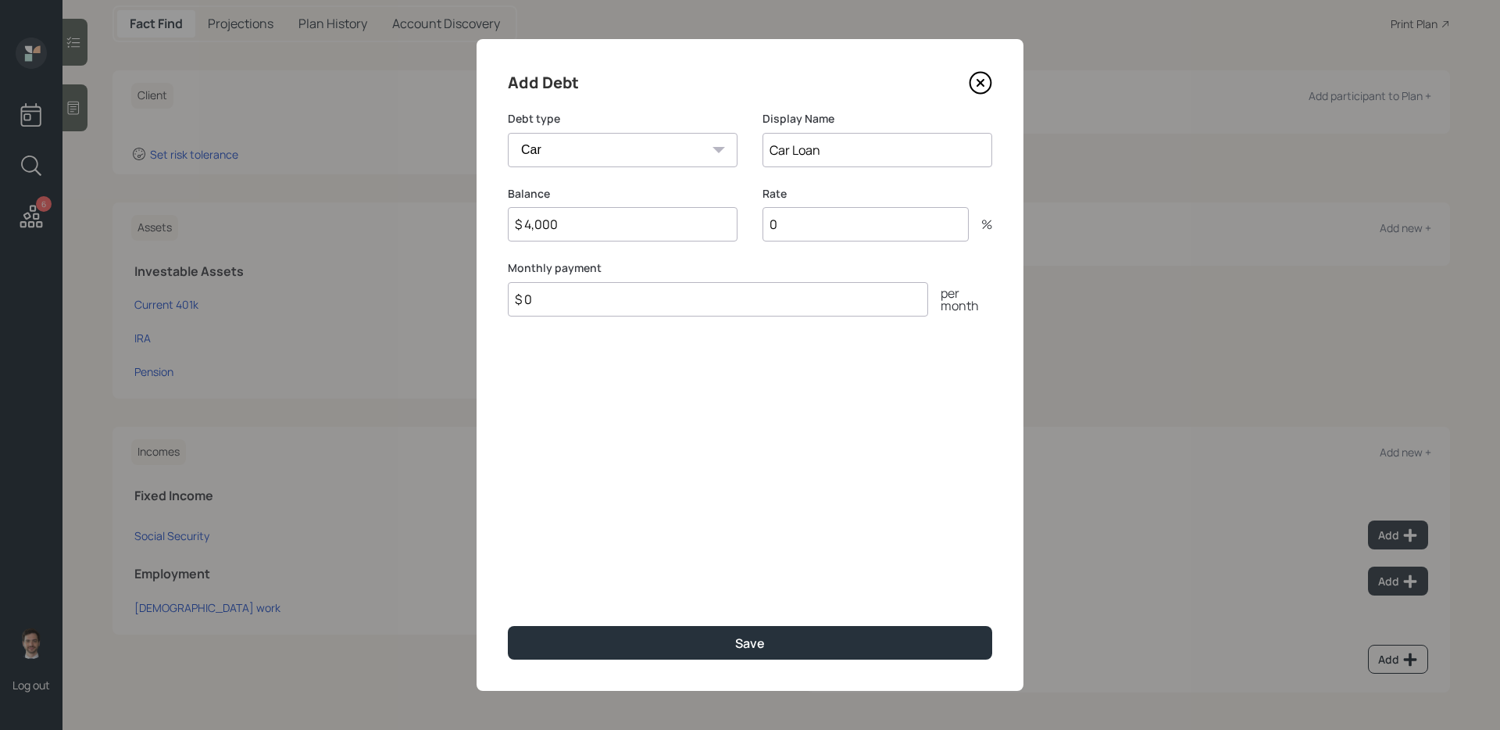
type input "$ 4,000"
type input "$ 146"
click at [508, 626] on button "Save" at bounding box center [750, 643] width 484 height 34
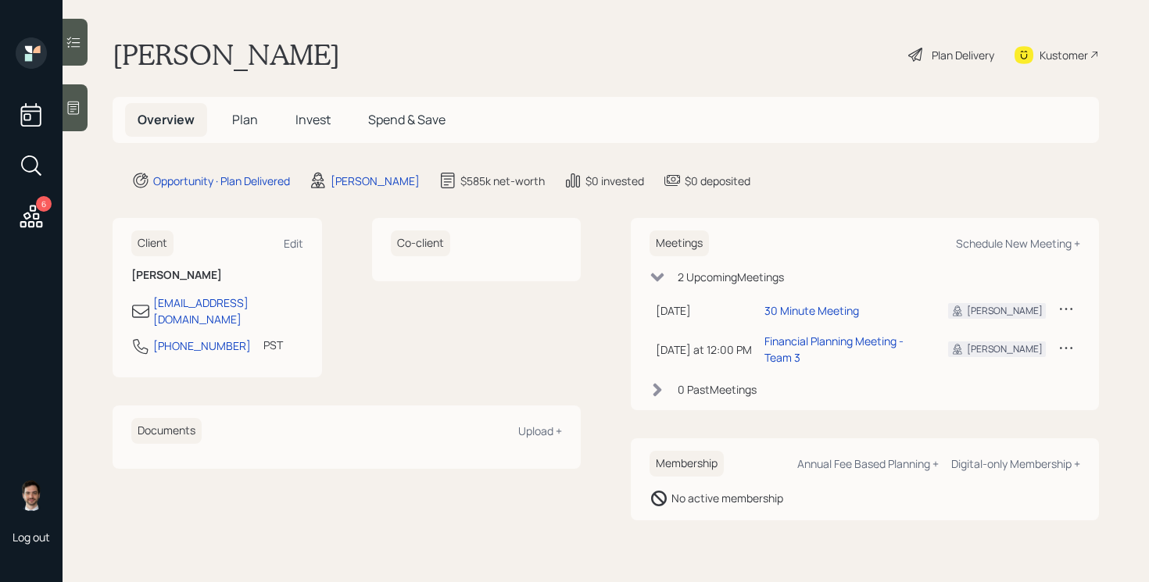
click at [952, 44] on div "Plan Delivery" at bounding box center [950, 55] width 89 height 34
